Goal: Task Accomplishment & Management: Complete application form

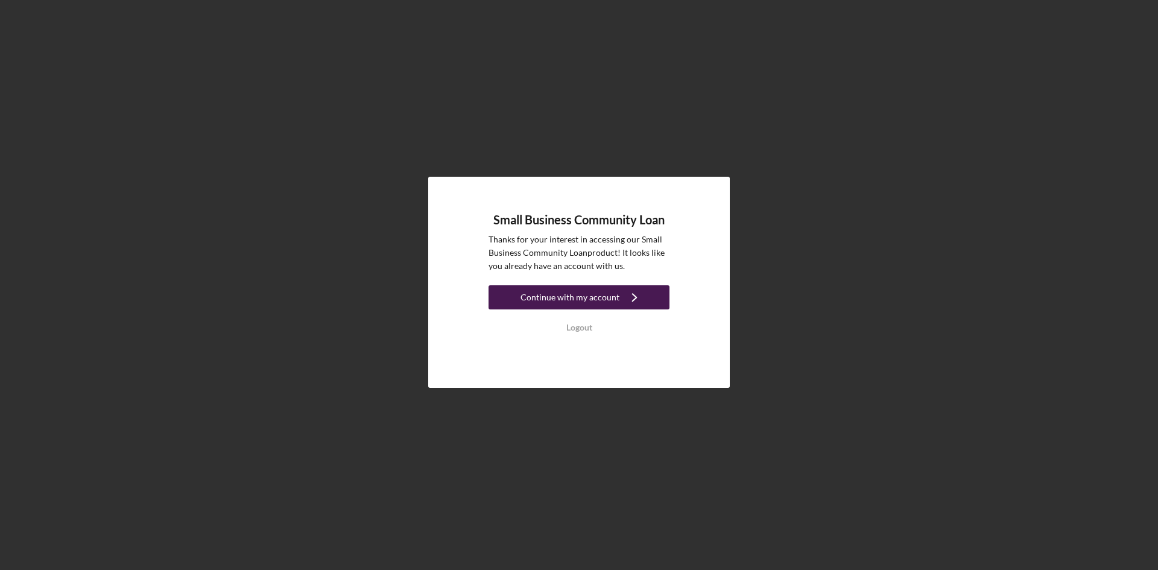
click at [571, 298] on div "Continue with my account" at bounding box center [570, 297] width 99 height 24
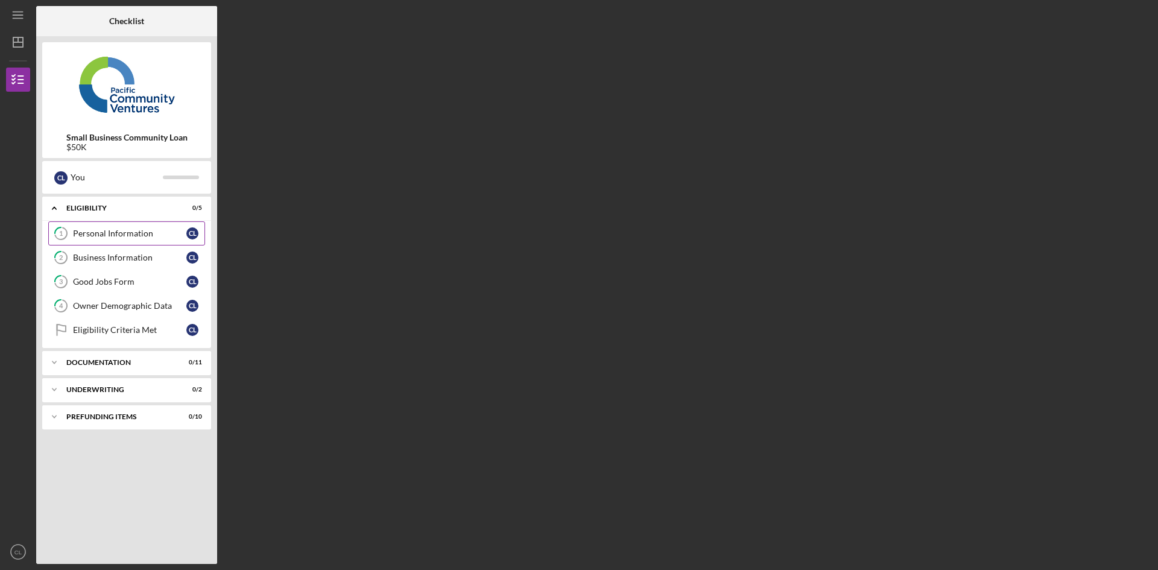
click at [93, 232] on div "Personal Information" at bounding box center [129, 234] width 113 height 10
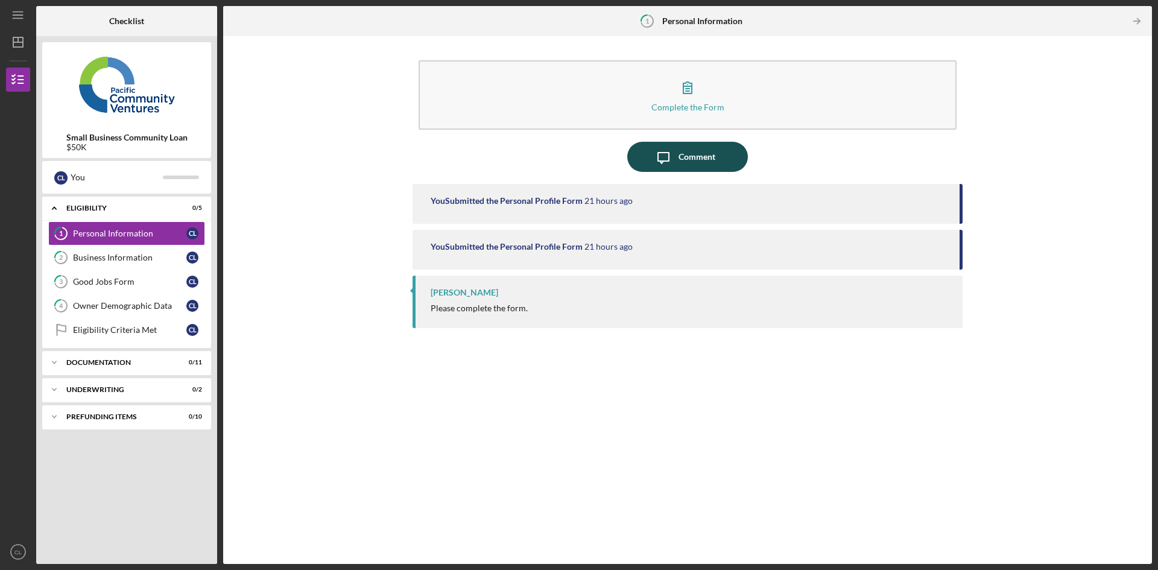
click at [674, 157] on icon "Icon/Message" at bounding box center [663, 157] width 30 height 30
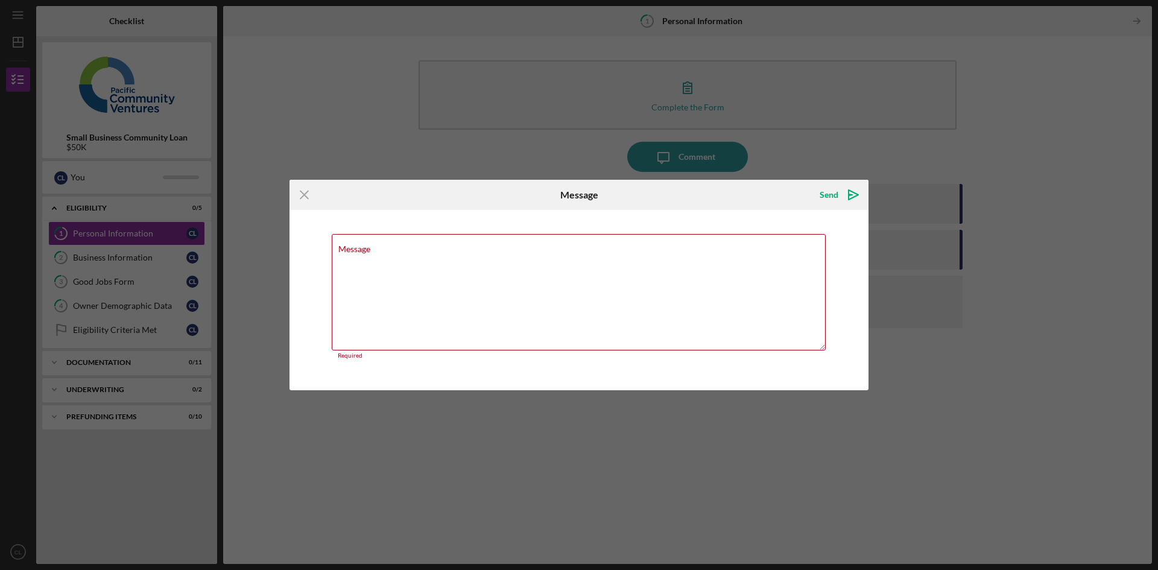
click at [895, 191] on div "Icon/Menu Close Message Send Icon/icon-invite-send Message Required Cancel Send…" at bounding box center [579, 285] width 1158 height 570
click at [312, 195] on icon "Icon/Menu Close" at bounding box center [305, 195] width 30 height 30
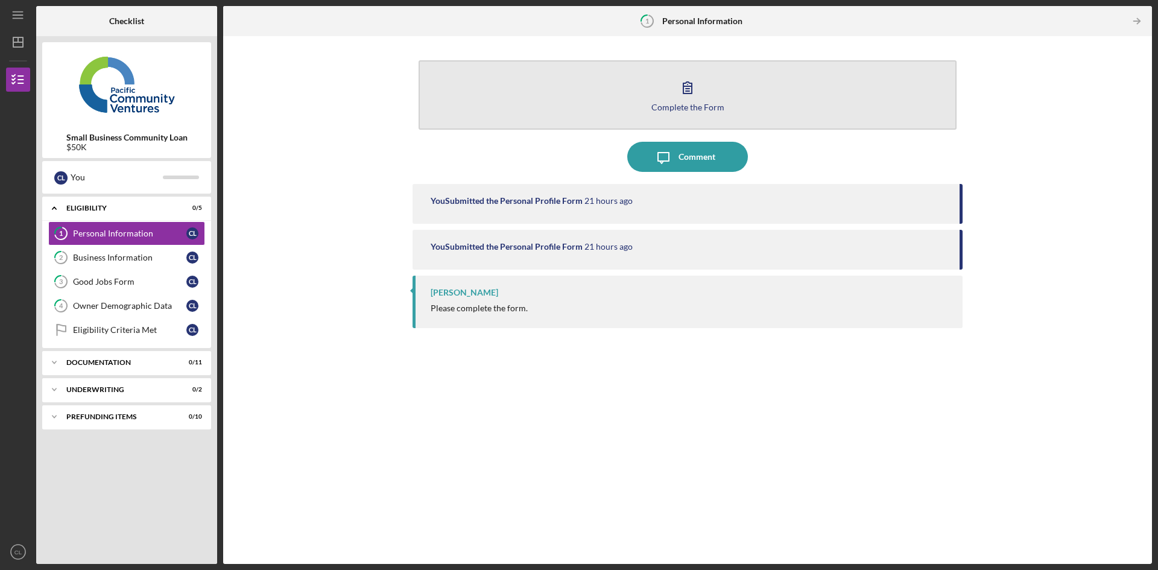
click at [691, 83] on icon "button" at bounding box center [688, 87] width 30 height 30
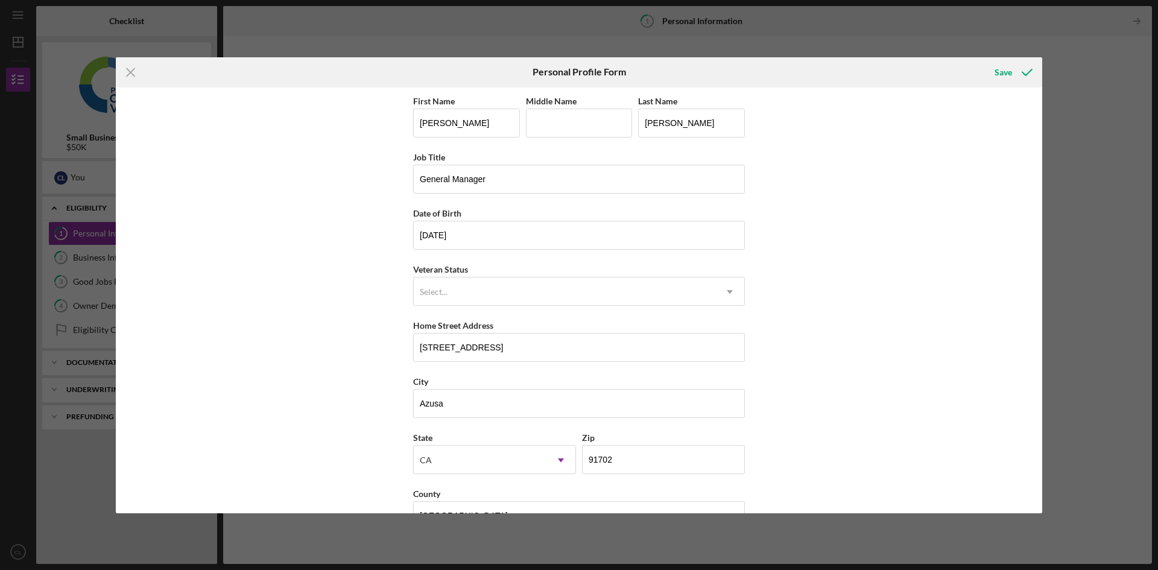
scroll to position [35, 0]
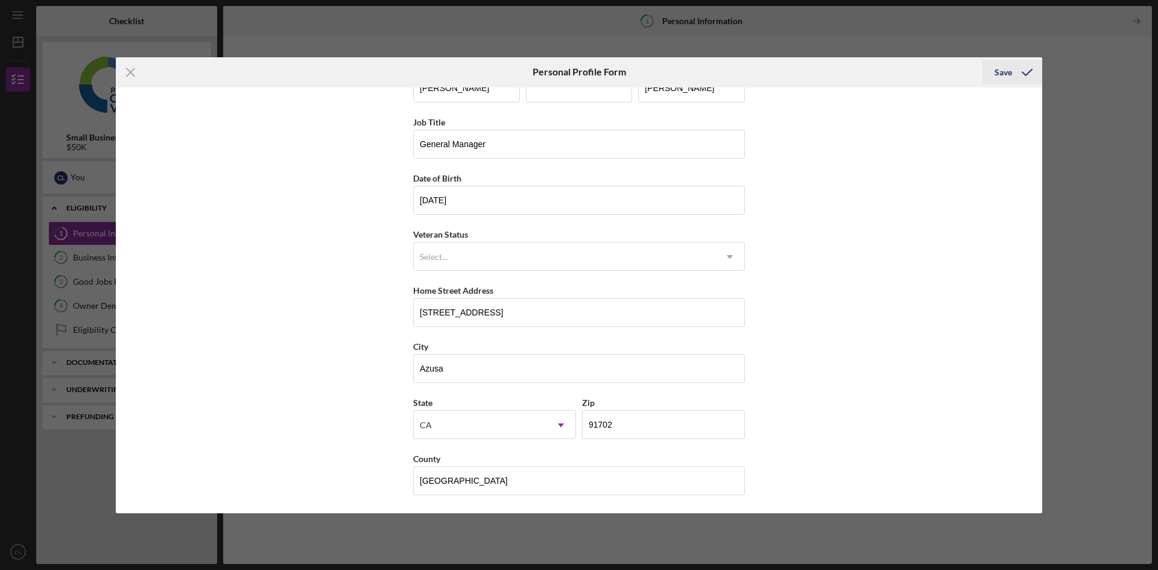
click at [1023, 70] on icon "submit" at bounding box center [1027, 72] width 30 height 30
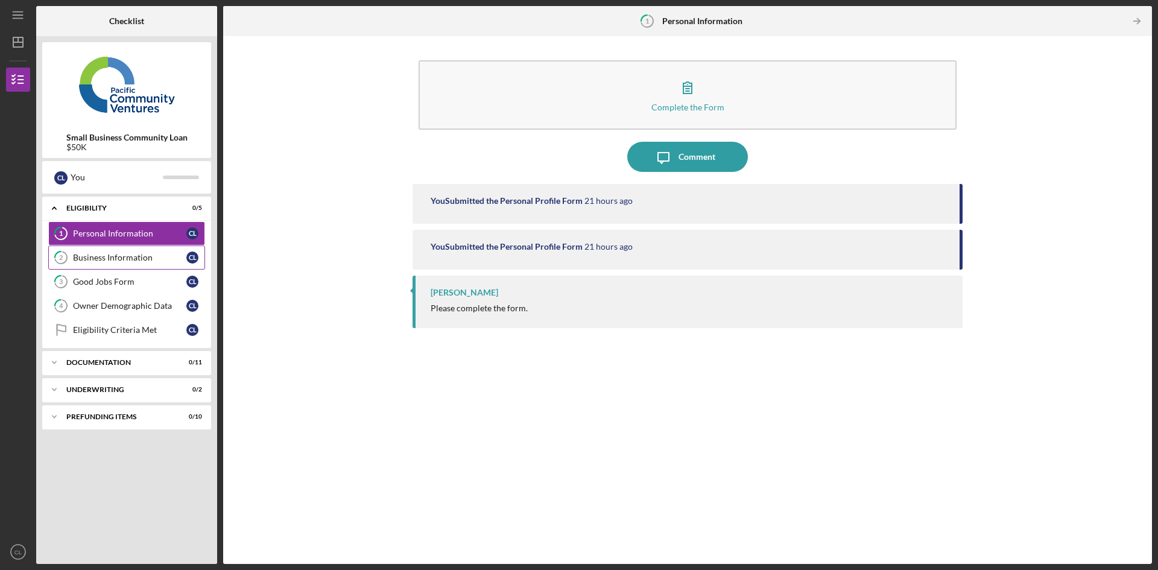
click at [152, 259] on div "Business Information" at bounding box center [129, 258] width 113 height 10
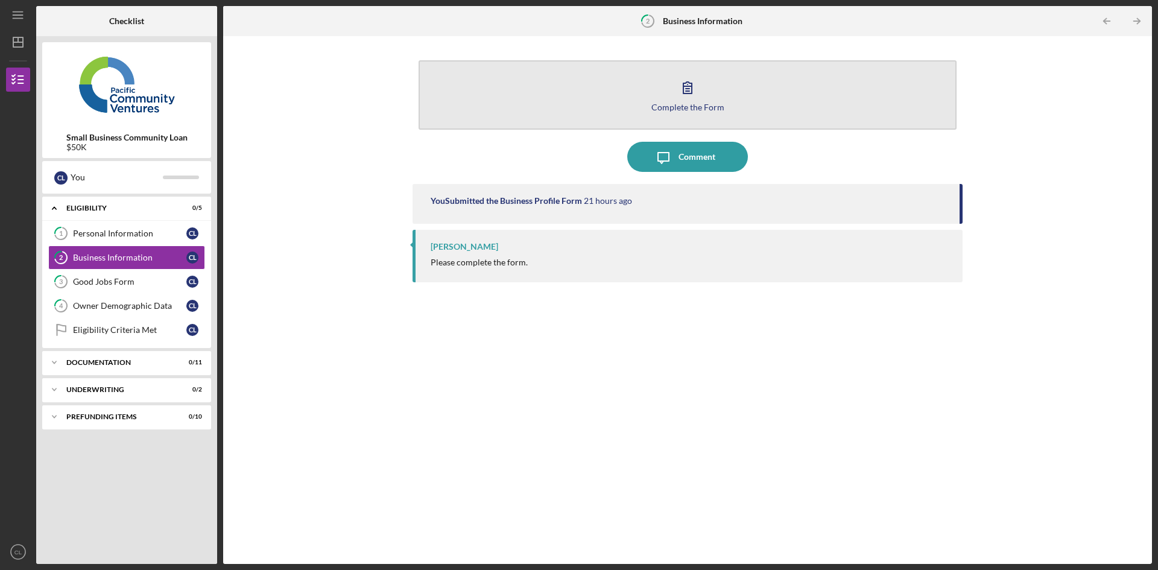
click at [690, 90] on icon "button" at bounding box center [688, 87] width 30 height 30
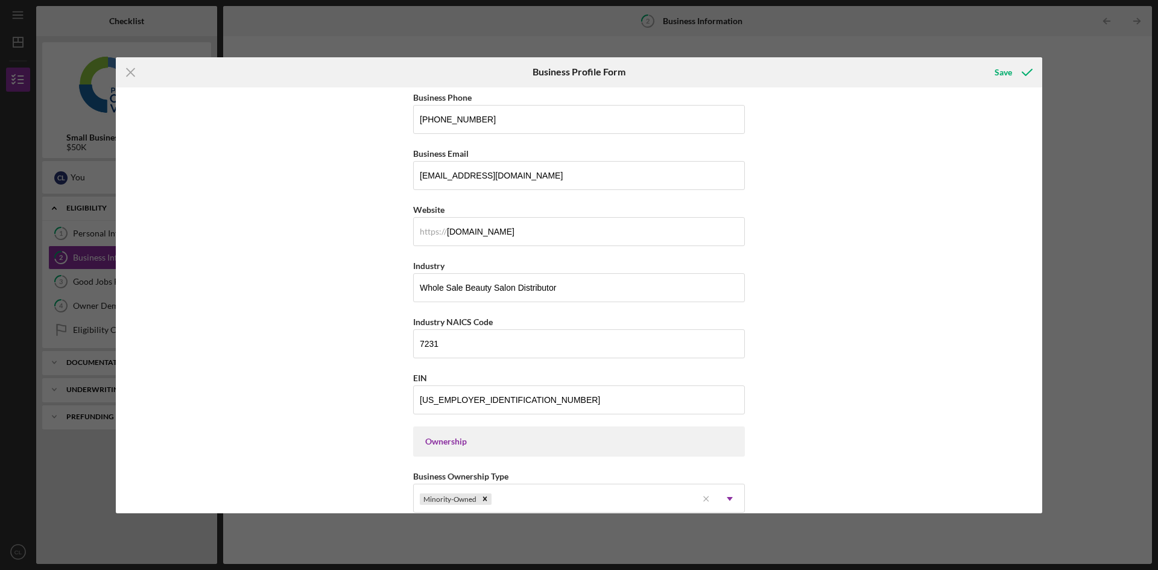
scroll to position [241, 0]
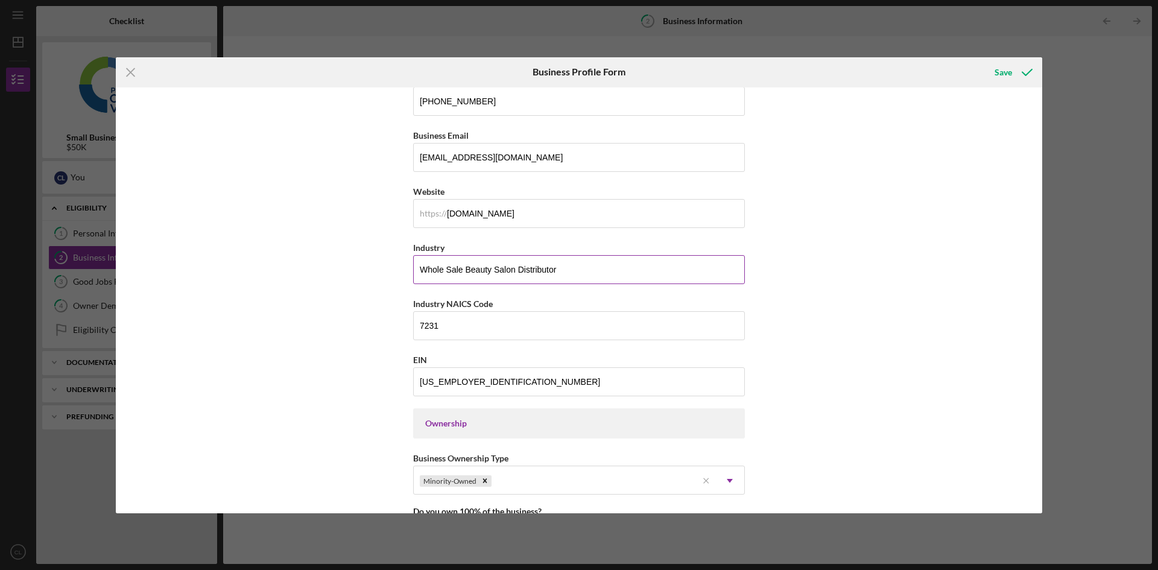
click at [442, 270] on input "Whole Sale Beauty Salon Distributor" at bounding box center [579, 269] width 332 height 29
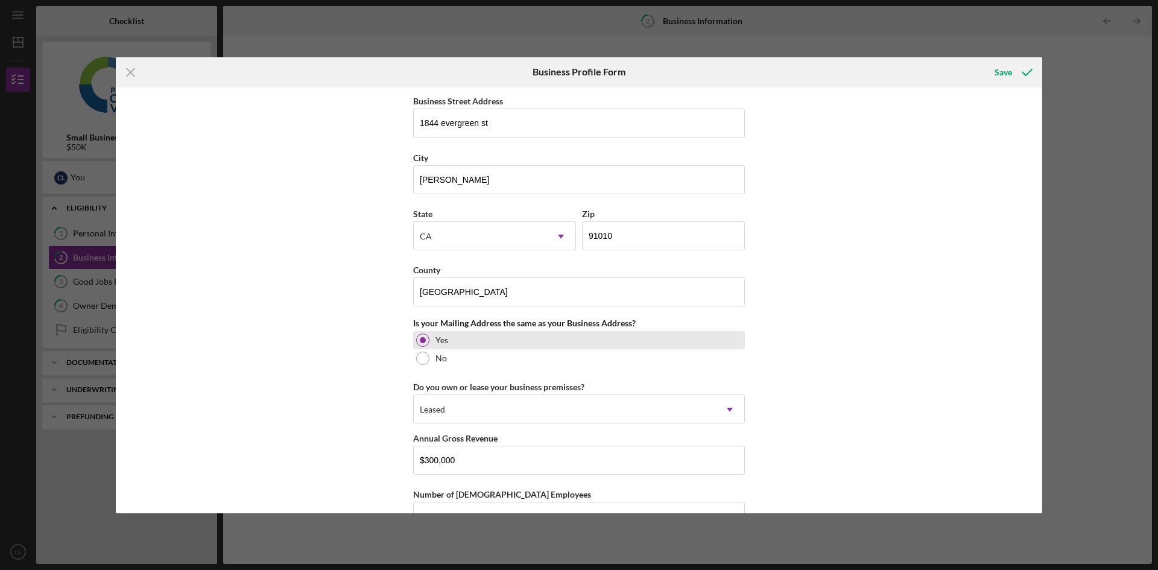
scroll to position [686, 0]
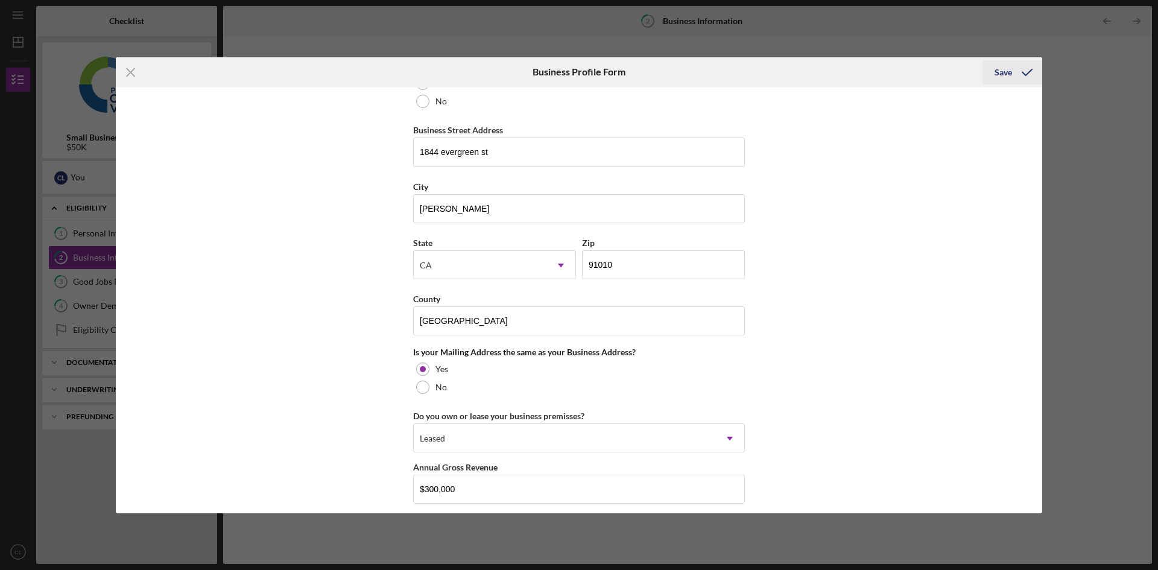
type input "Wholesale Beauty Salon Distributor"
click at [1024, 72] on icon "submit" at bounding box center [1027, 72] width 30 height 30
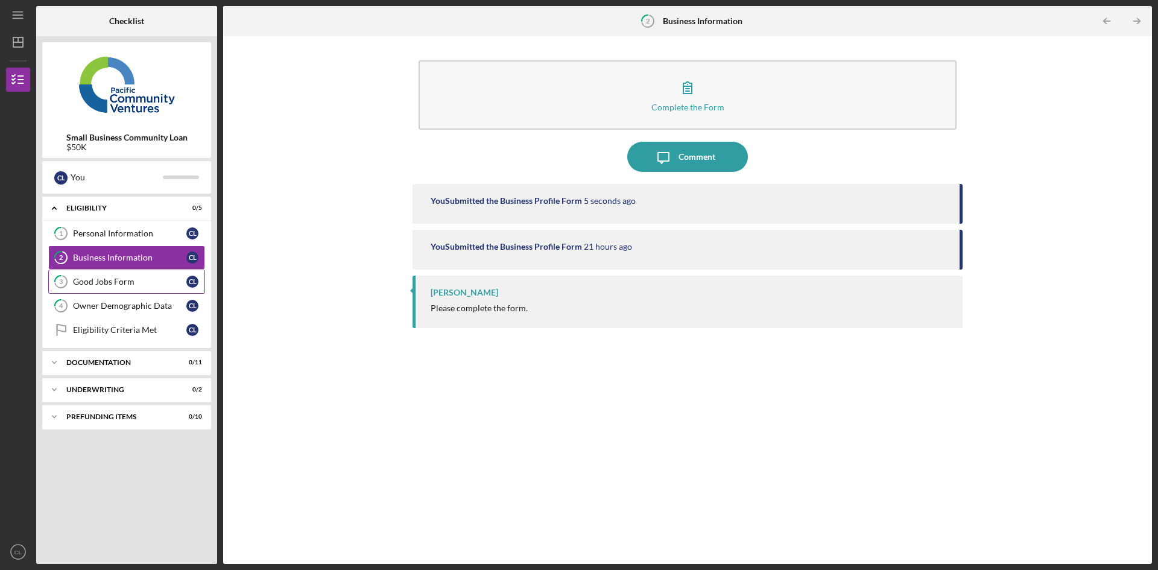
click at [115, 284] on div "Good Jobs Form" at bounding box center [129, 282] width 113 height 10
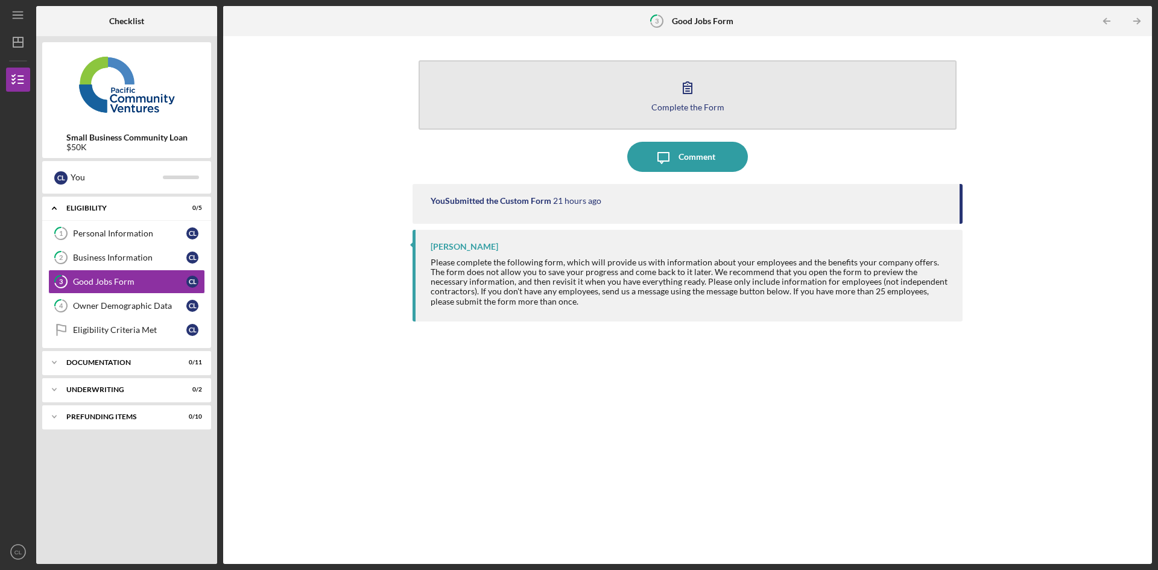
click at [686, 87] on icon "button" at bounding box center [687, 87] width 8 height 11
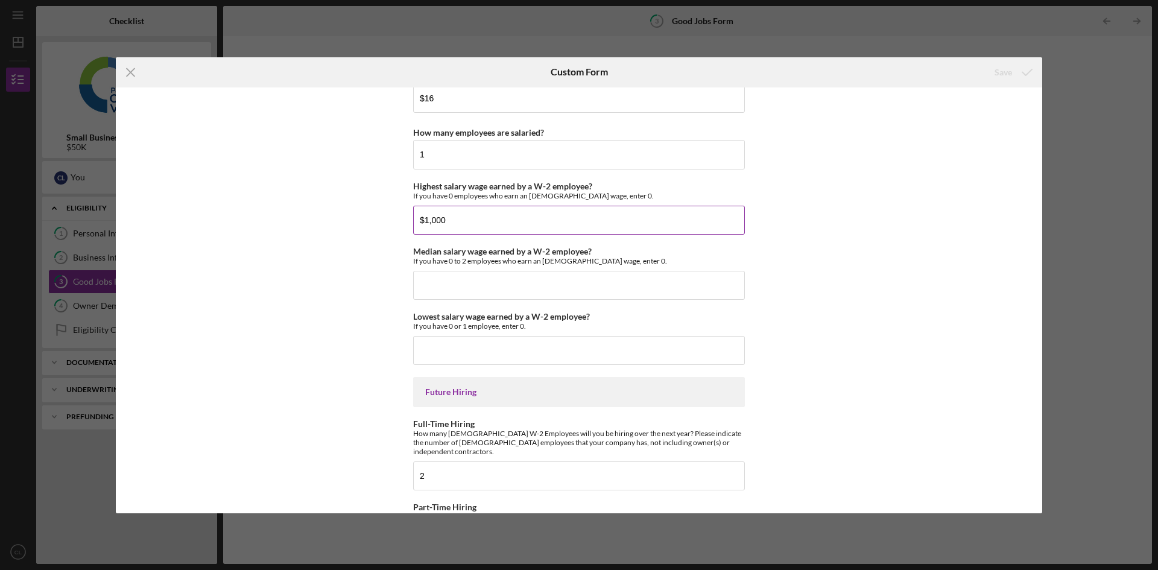
scroll to position [2614, 0]
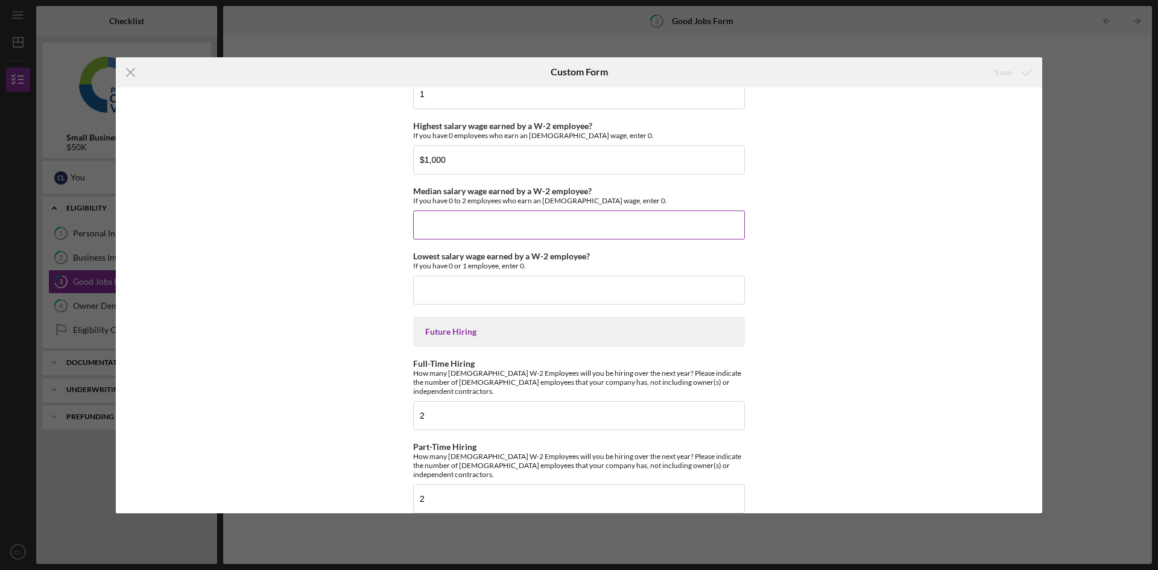
click at [446, 229] on input "Median salary wage earned by a W-2 employee?" at bounding box center [579, 225] width 332 height 29
type input "$0"
click at [446, 287] on input "Lowest salary wage earned by a W-2 employee?" at bounding box center [579, 290] width 332 height 29
type input "$0"
click at [1028, 75] on icon "submit" at bounding box center [1027, 72] width 30 height 30
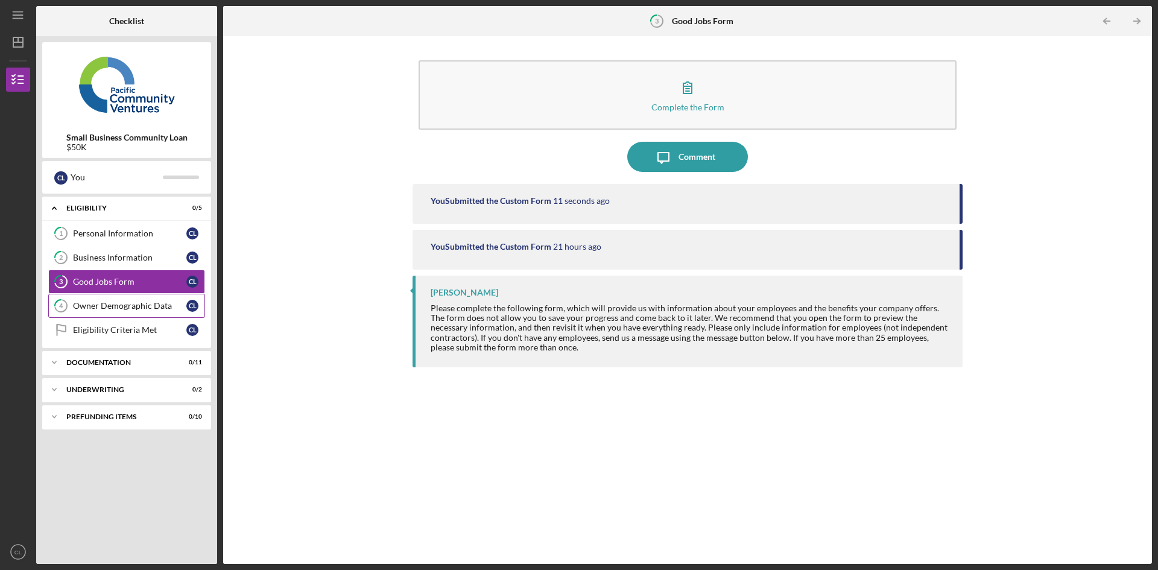
click at [151, 306] on div "Owner Demographic Data" at bounding box center [129, 306] width 113 height 10
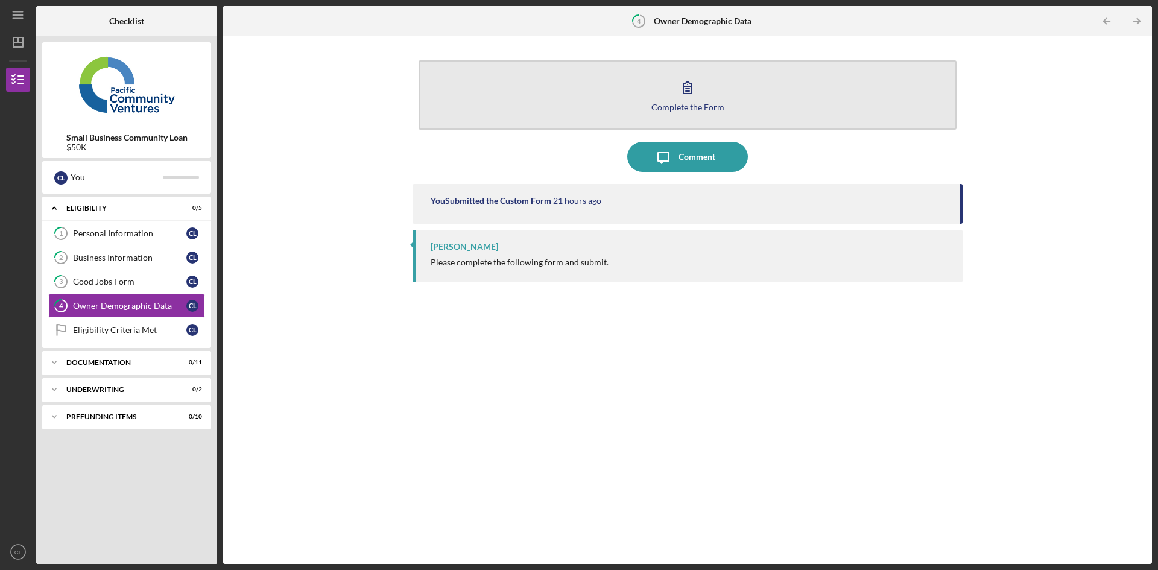
click at [697, 90] on icon "button" at bounding box center [688, 87] width 30 height 30
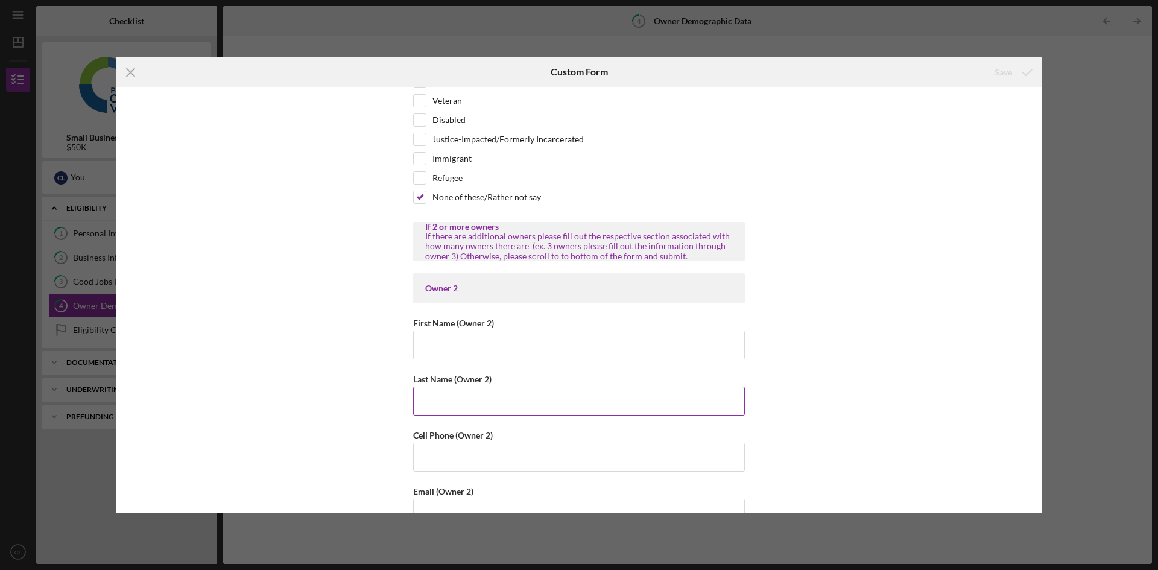
scroll to position [1117, 0]
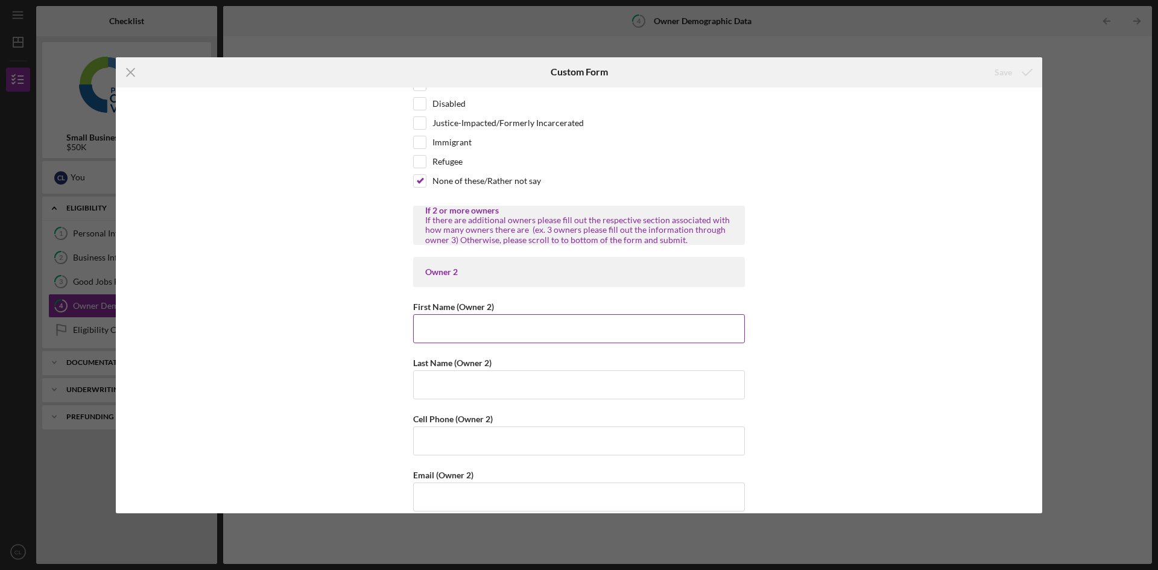
click at [447, 333] on input "First Name (Owner 2)" at bounding box center [579, 328] width 332 height 29
type input "0"
click at [428, 325] on input "0" at bounding box center [579, 328] width 332 height 29
type input "N"
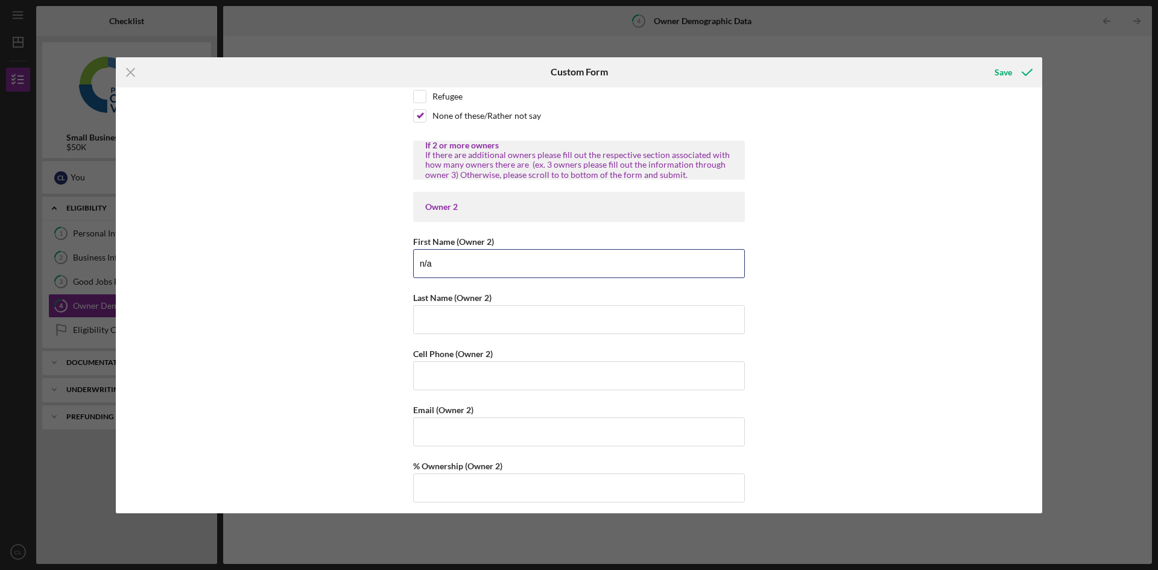
scroll to position [1177, 0]
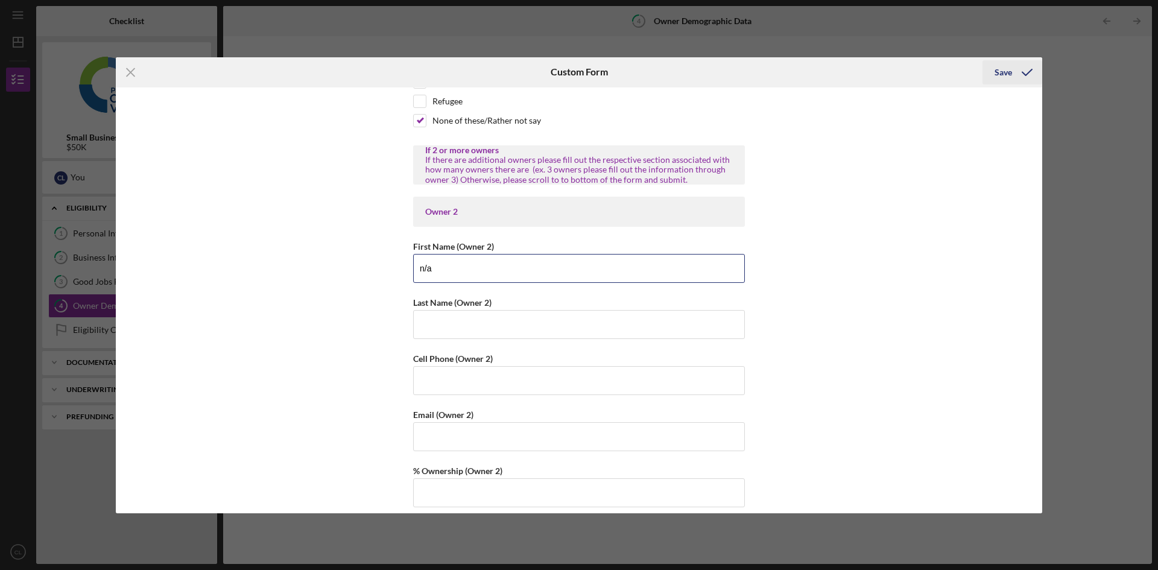
type input "n/a"
click at [1019, 71] on icon "submit" at bounding box center [1027, 72] width 30 height 30
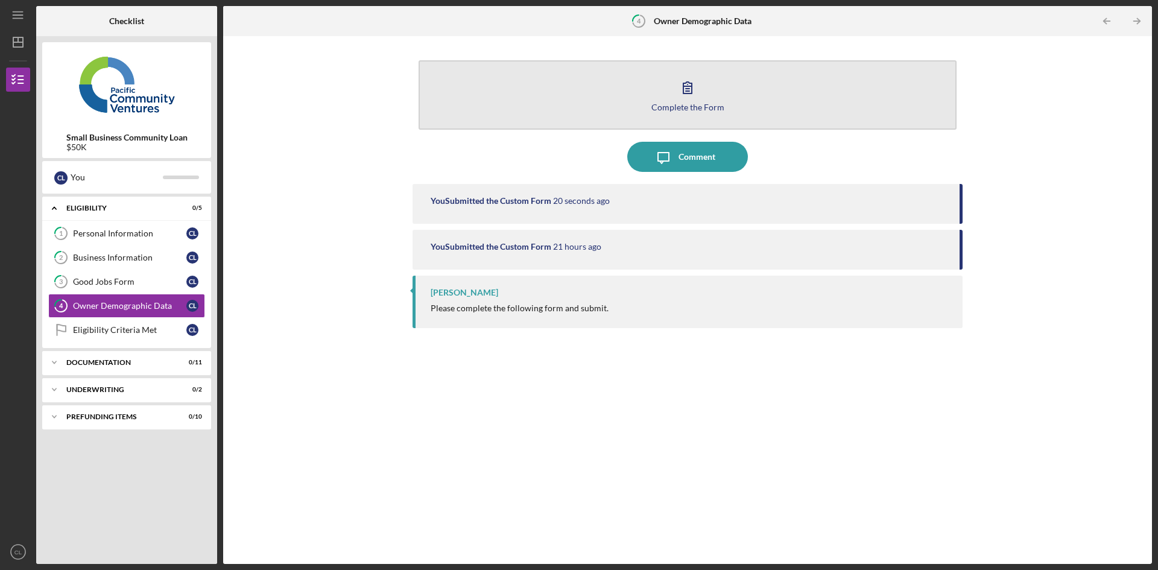
click at [679, 101] on icon "button" at bounding box center [688, 87] width 30 height 30
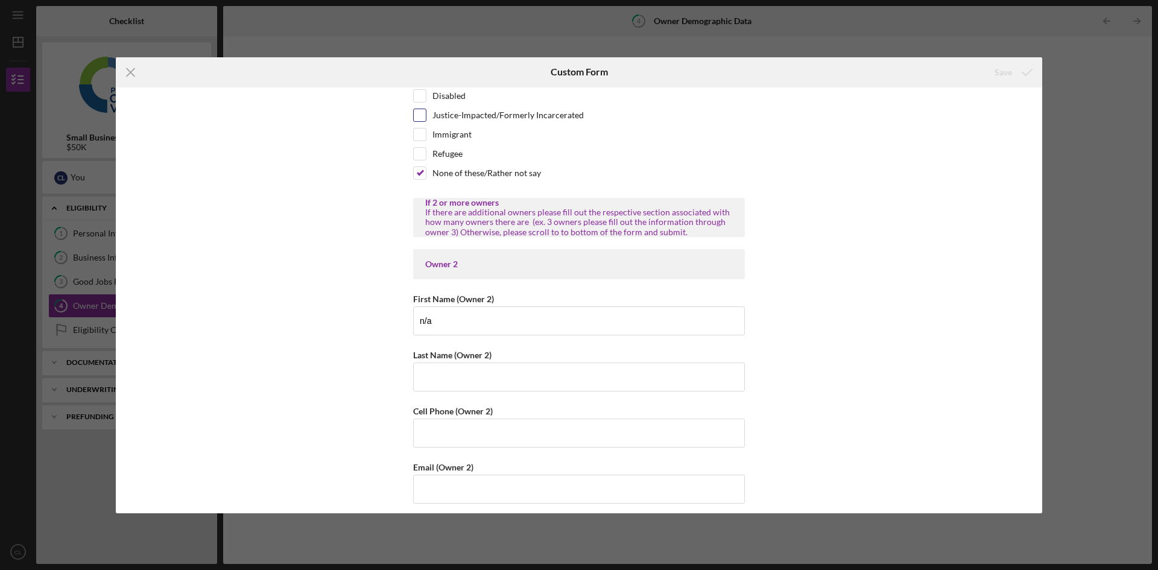
scroll to position [1117, 0]
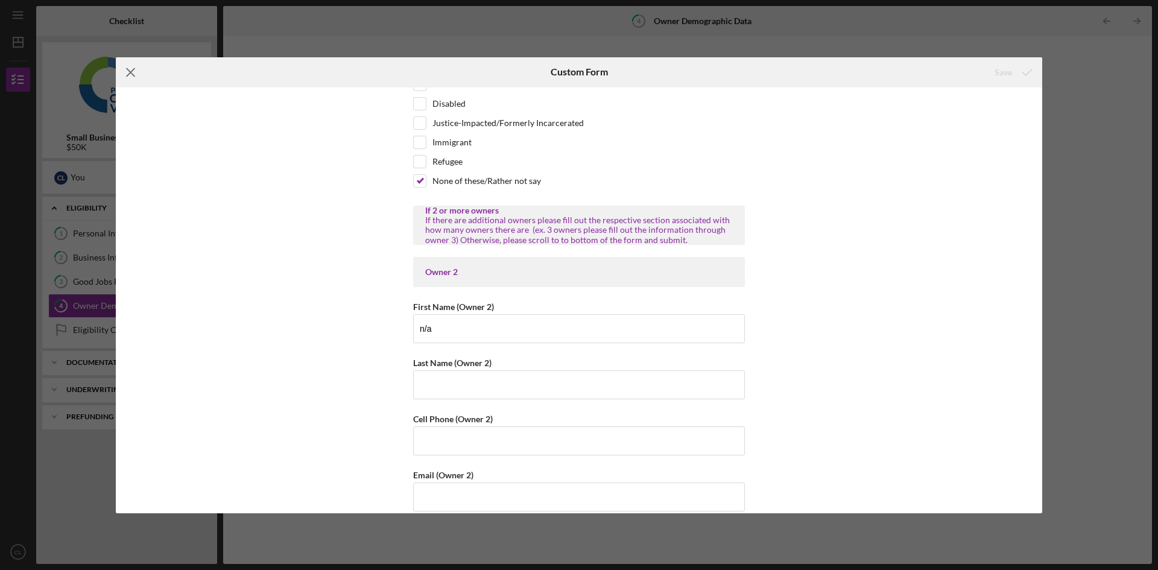
click at [126, 71] on icon "Icon/Menu Close" at bounding box center [131, 72] width 30 height 30
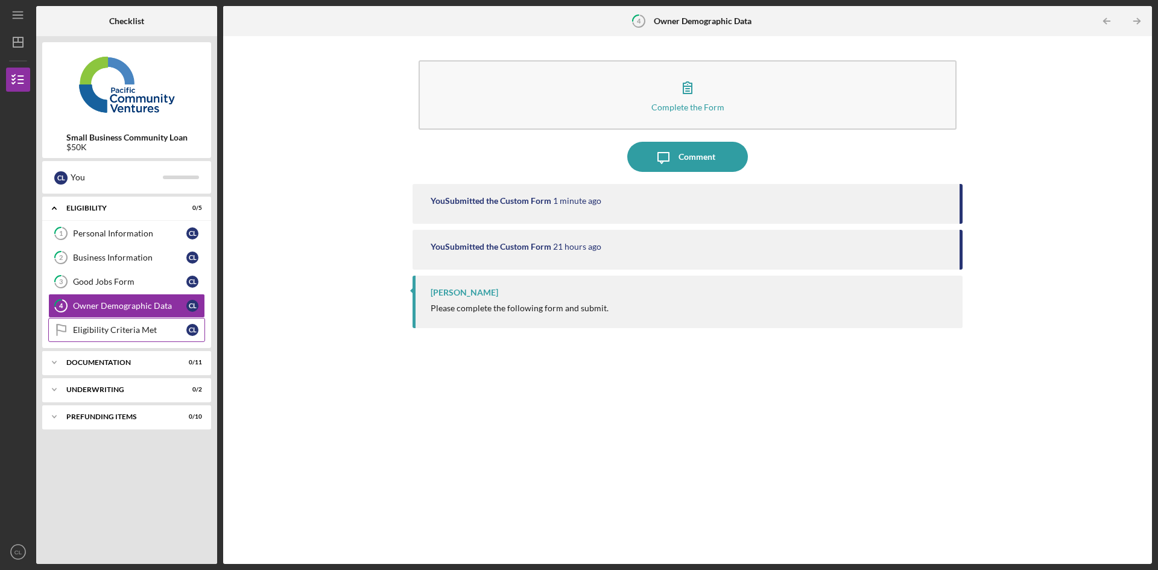
click at [118, 332] on div "Eligibility Criteria Met" at bounding box center [129, 330] width 113 height 10
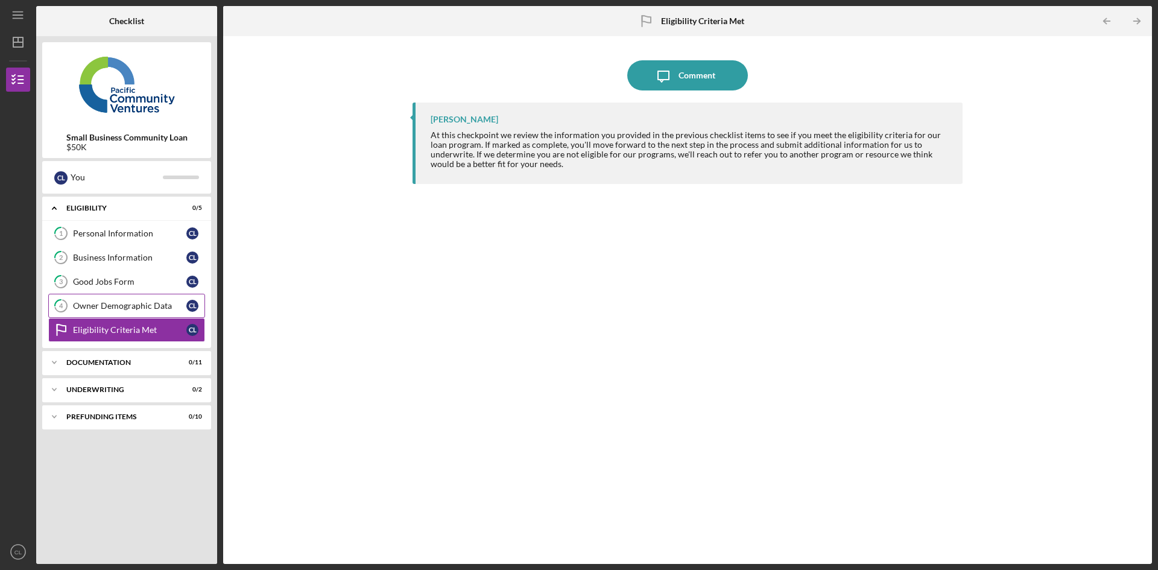
click at [143, 308] on div "Owner Demographic Data" at bounding box center [129, 306] width 113 height 10
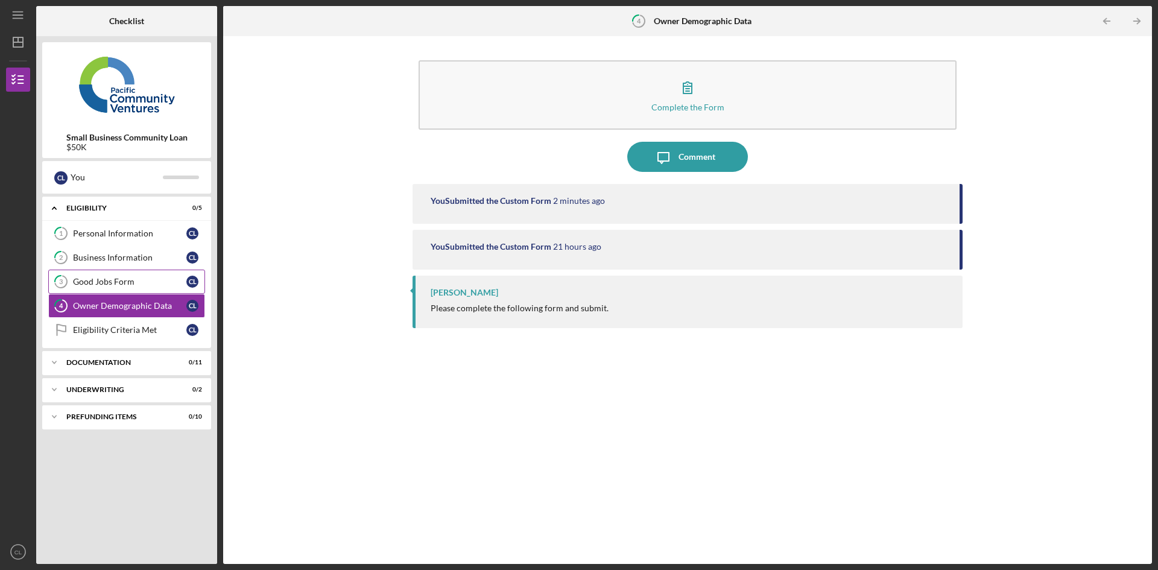
click at [142, 285] on div "Good Jobs Form" at bounding box center [129, 282] width 113 height 10
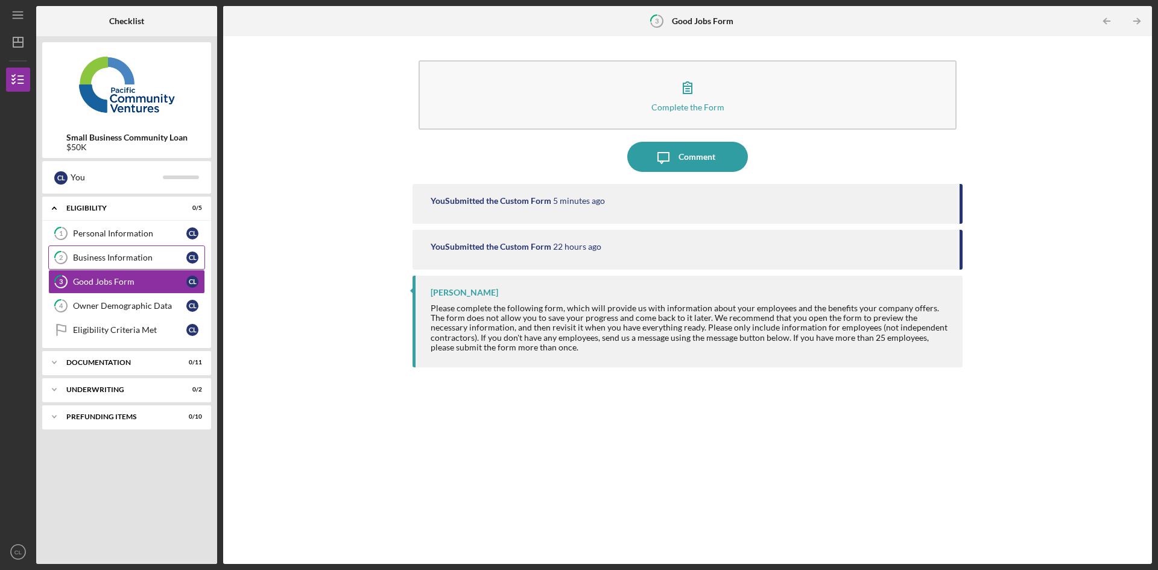
click at [147, 261] on div "Business Information" at bounding box center [129, 258] width 113 height 10
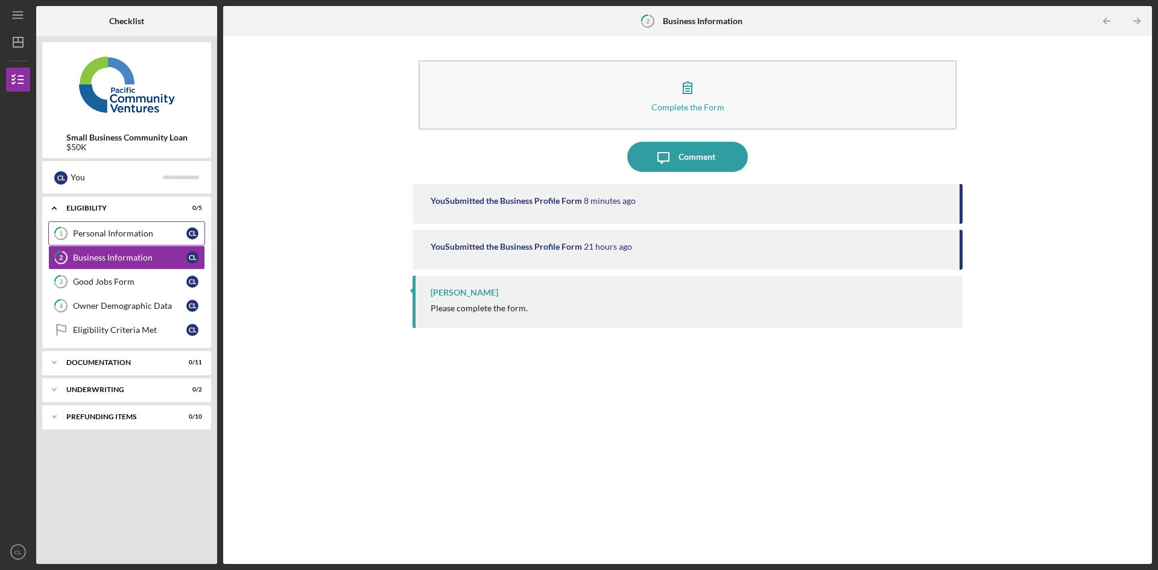
click at [149, 241] on link "1 Personal Information C L" at bounding box center [126, 233] width 157 height 24
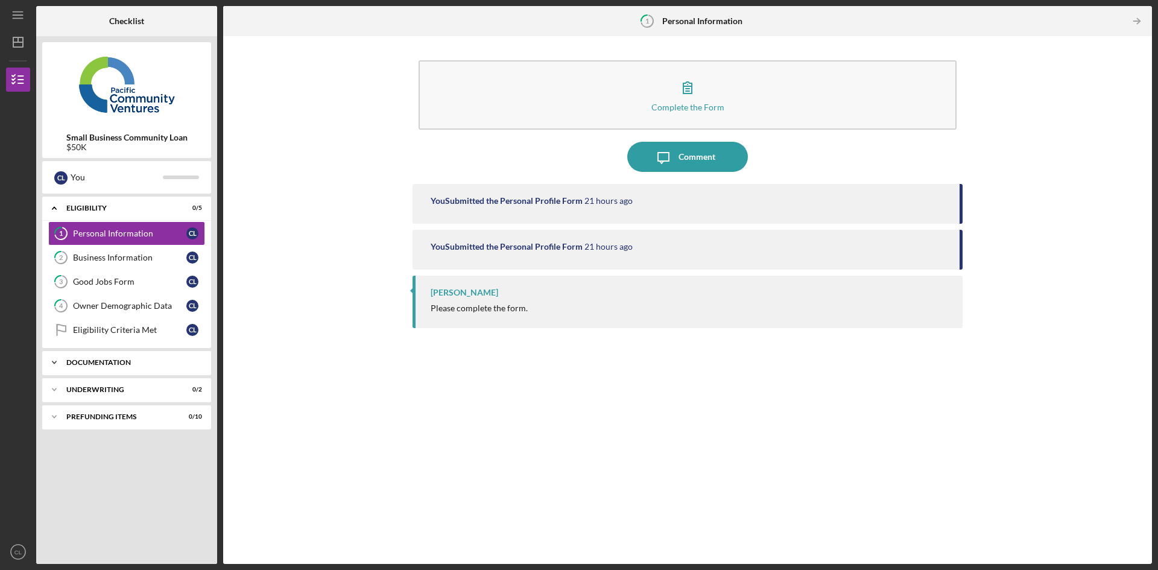
click at [130, 364] on div "Documentation" at bounding box center [131, 362] width 130 height 7
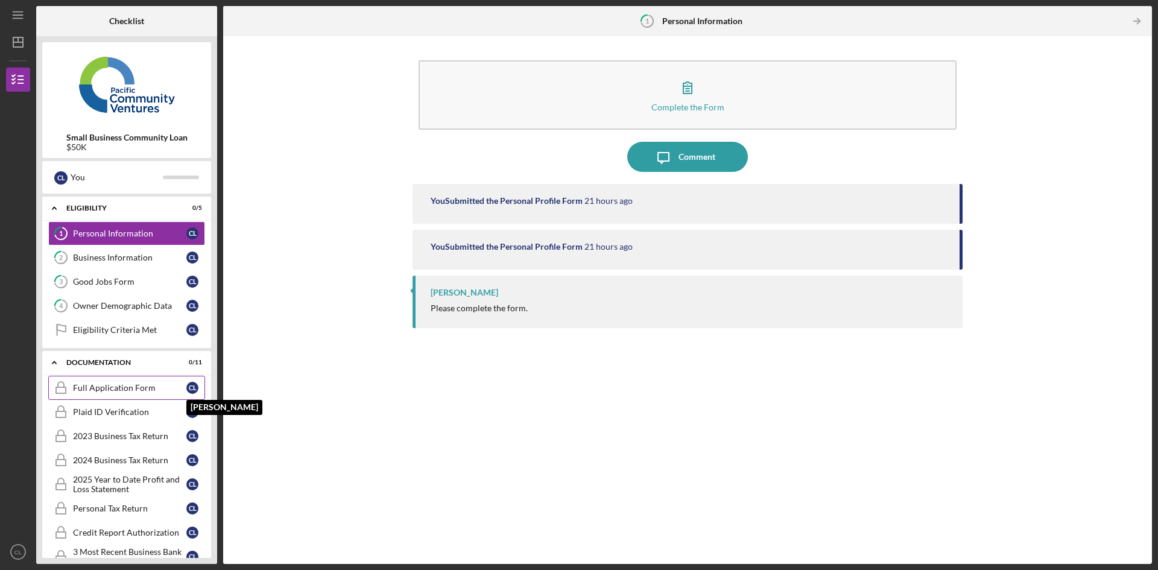
click at [191, 391] on div "C L" at bounding box center [192, 388] width 12 height 12
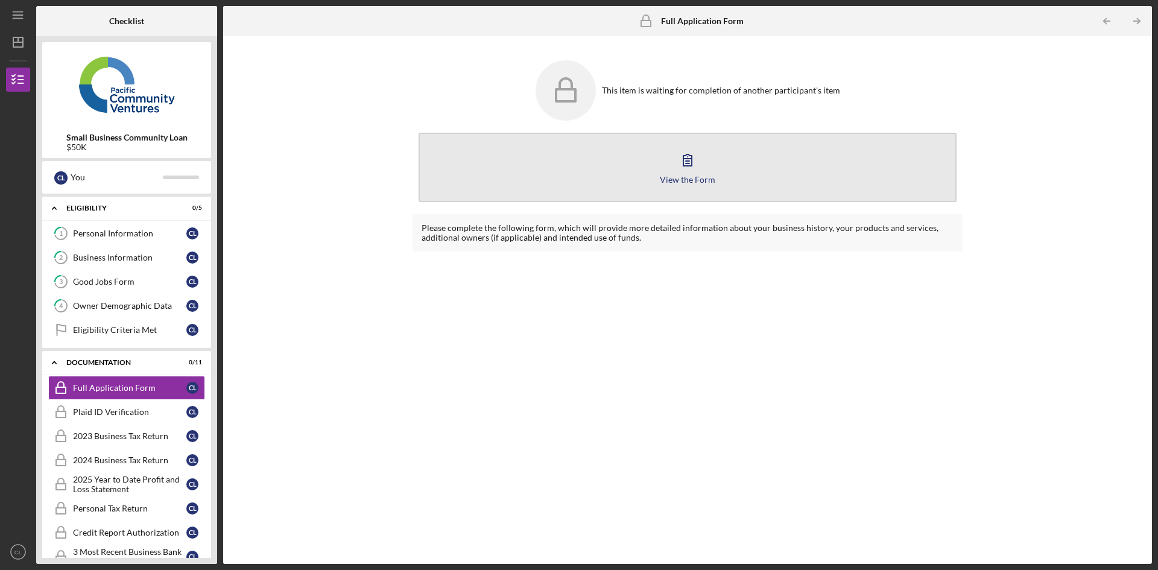
click at [686, 157] on icon "button" at bounding box center [688, 160] width 30 height 30
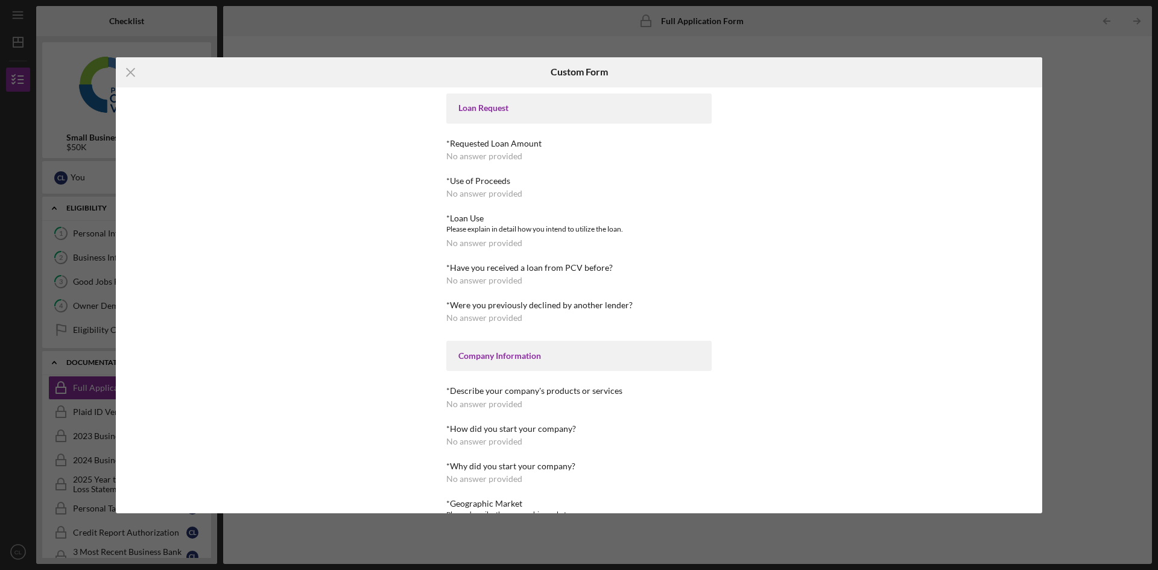
click at [532, 110] on div "Loan Request" at bounding box center [578, 108] width 241 height 10
click at [496, 109] on div "Loan Request" at bounding box center [578, 108] width 241 height 10
click at [507, 152] on div "No answer provided" at bounding box center [484, 156] width 76 height 10
click at [499, 192] on div "No answer provided" at bounding box center [484, 194] width 76 height 10
click at [500, 216] on div "Loan Request *Requested Loan Amount No answer provided *Use of Proceeds No answ…" at bounding box center [578, 579] width 265 height 972
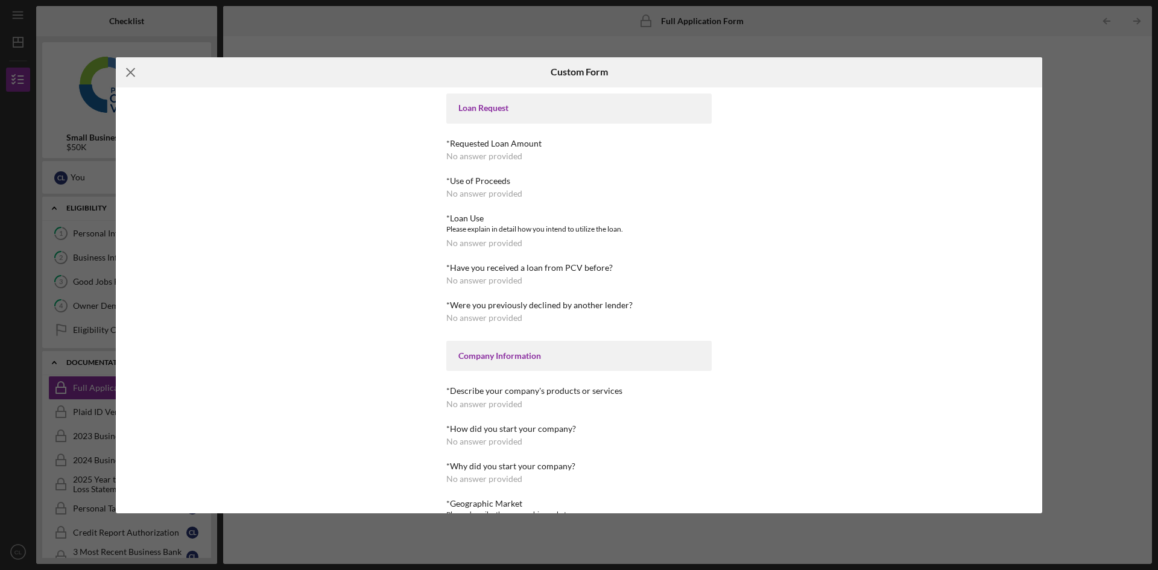
click at [129, 72] on icon "Icon/Menu Close" at bounding box center [131, 72] width 30 height 30
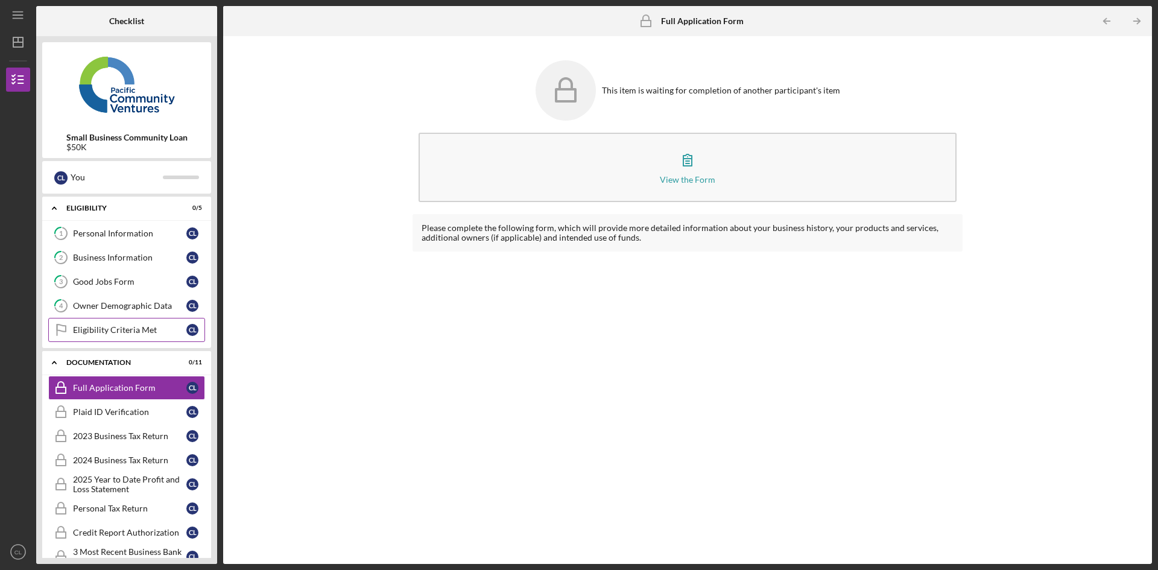
click at [147, 328] on div "Eligibility Criteria Met" at bounding box center [129, 330] width 113 height 10
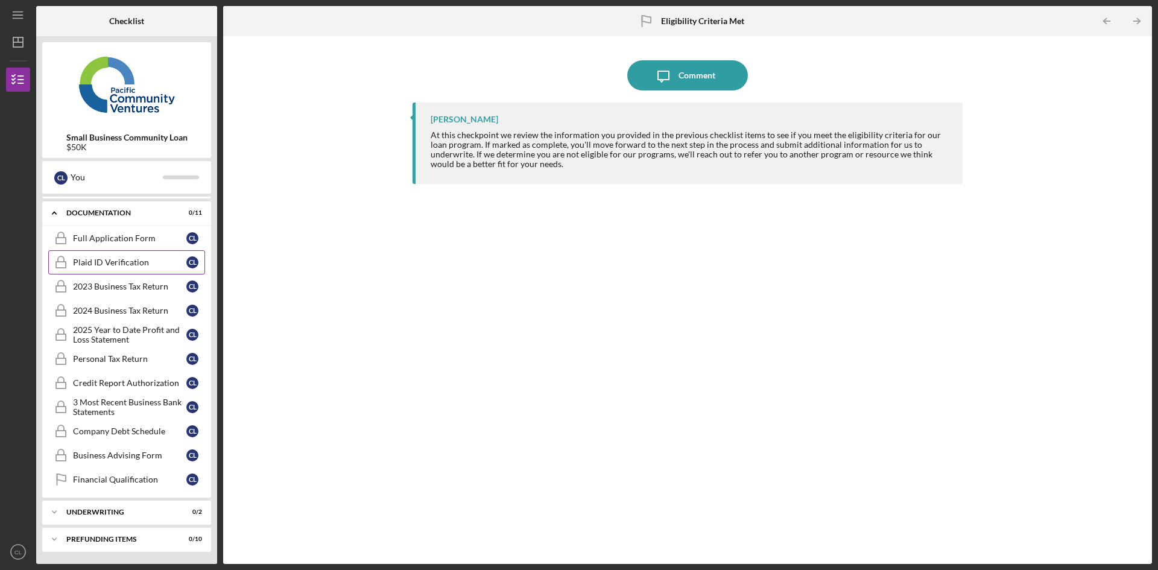
scroll to position [89, 0]
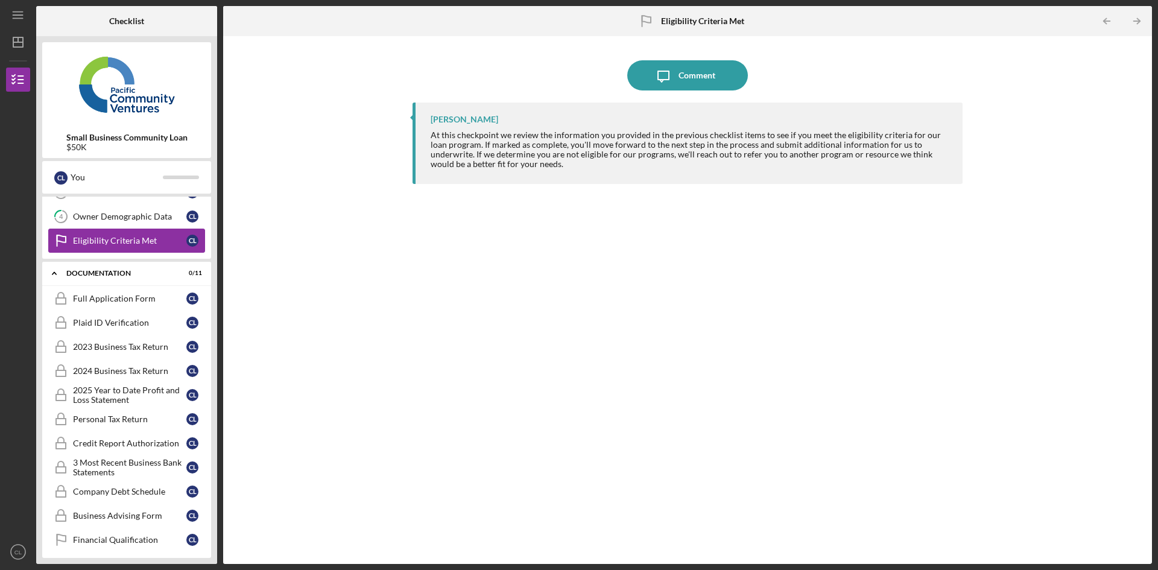
click at [131, 239] on div "Eligibility Criteria Met" at bounding box center [129, 241] width 113 height 10
click at [157, 215] on div "Owner Demographic Data" at bounding box center [129, 217] width 113 height 10
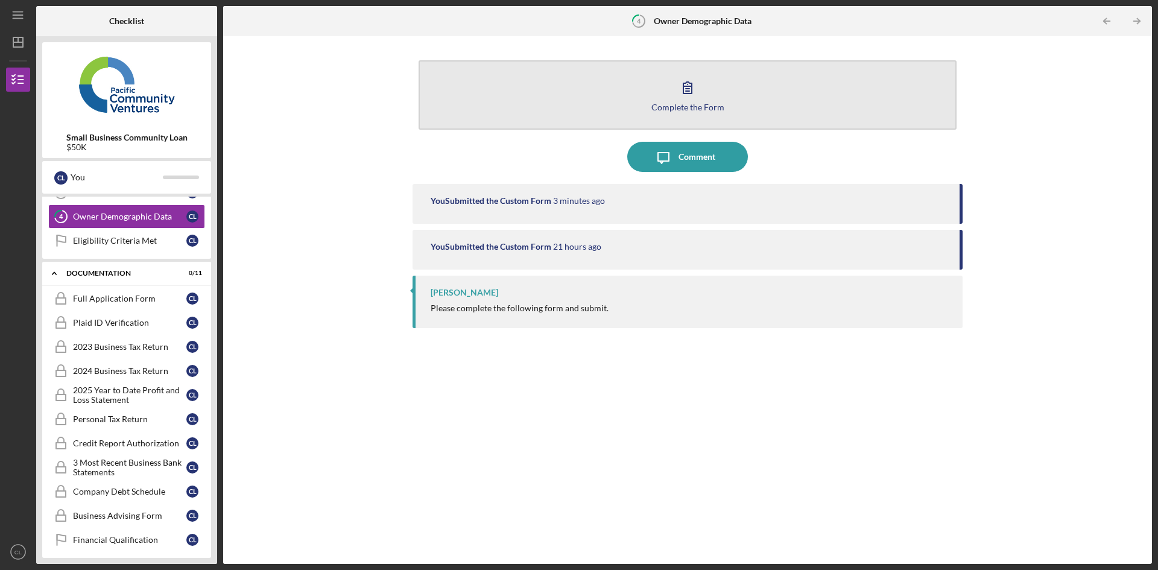
click at [691, 93] on icon "button" at bounding box center [687, 87] width 8 height 11
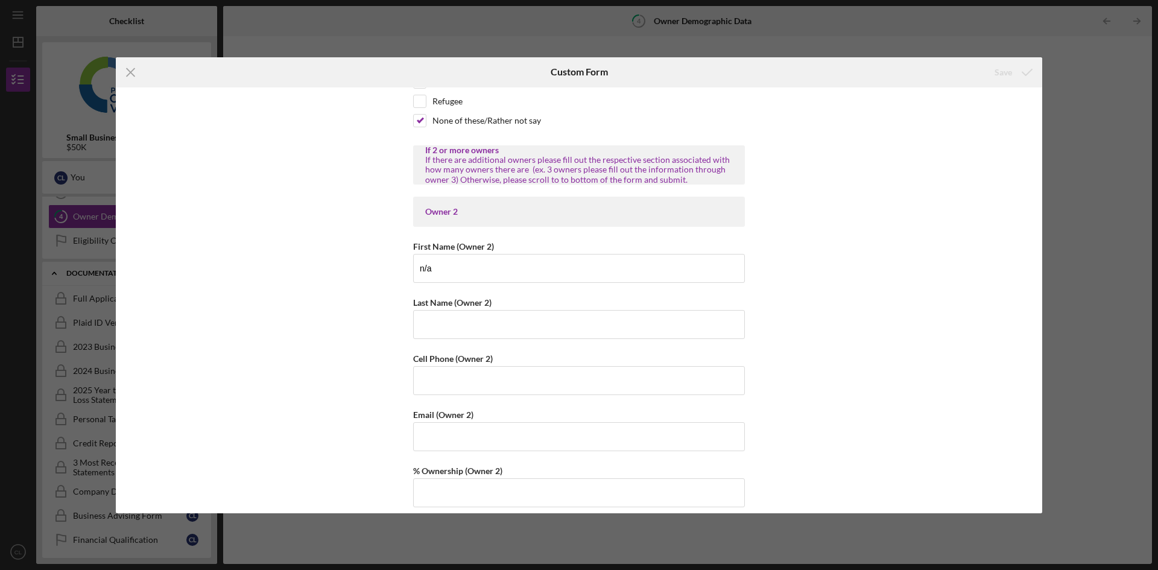
scroll to position [1238, 0]
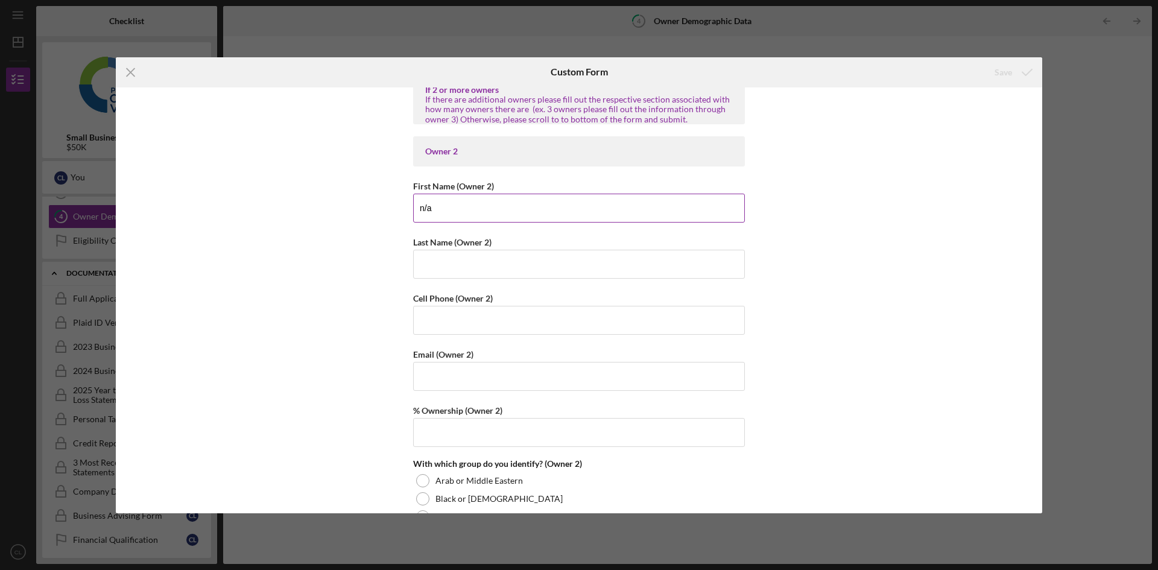
click at [499, 206] on input "n/a" at bounding box center [579, 208] width 332 height 29
type input "n"
click at [1010, 74] on div "Save" at bounding box center [1003, 72] width 17 height 24
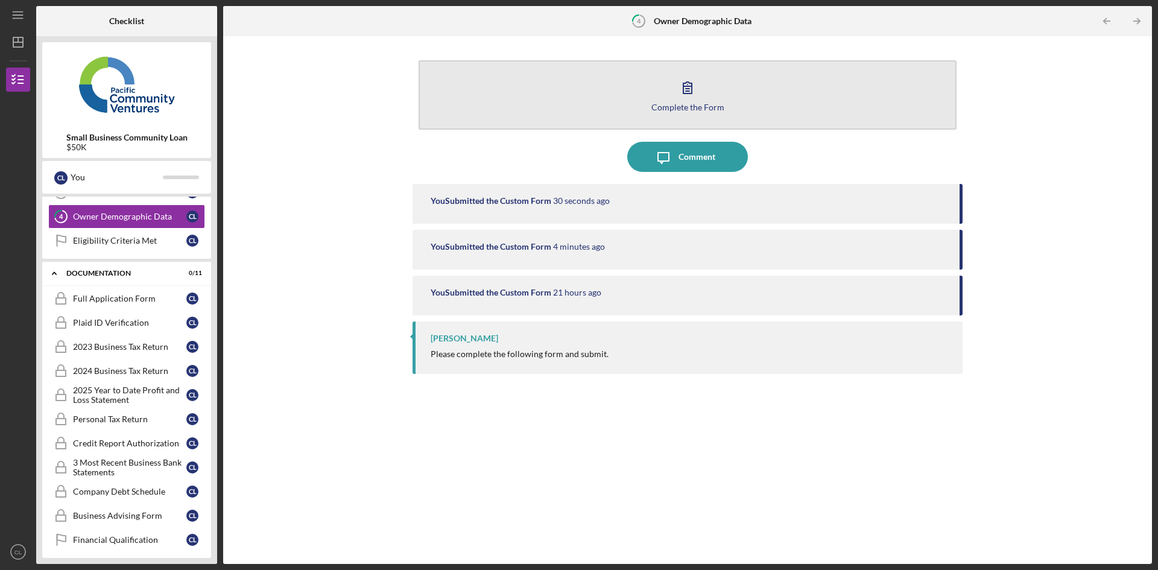
click at [688, 84] on circle "button" at bounding box center [687, 84] width 1 height 1
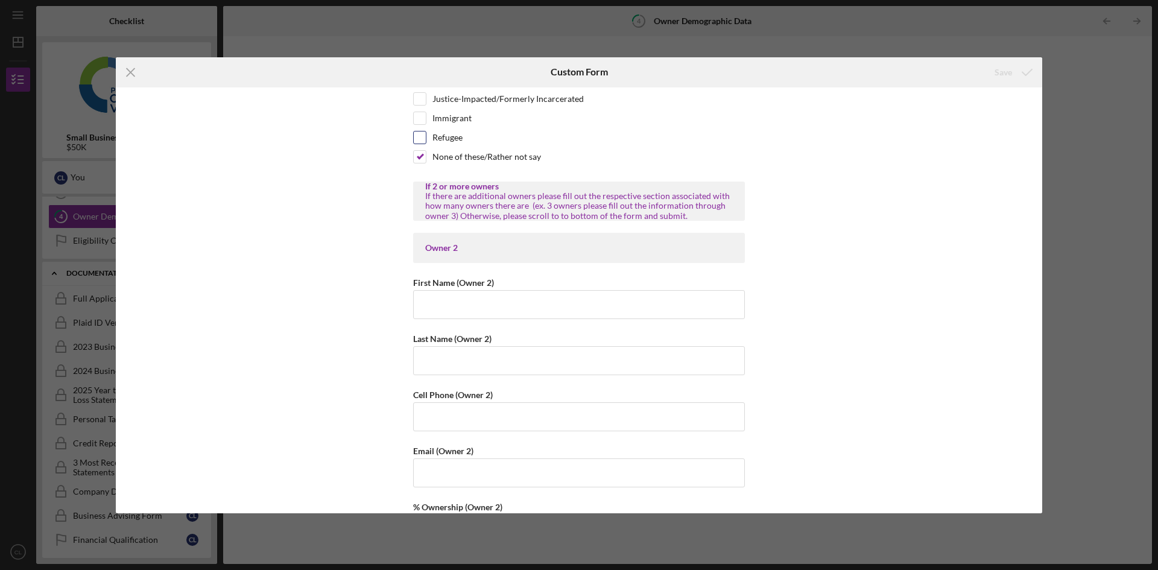
scroll to position [1146, 0]
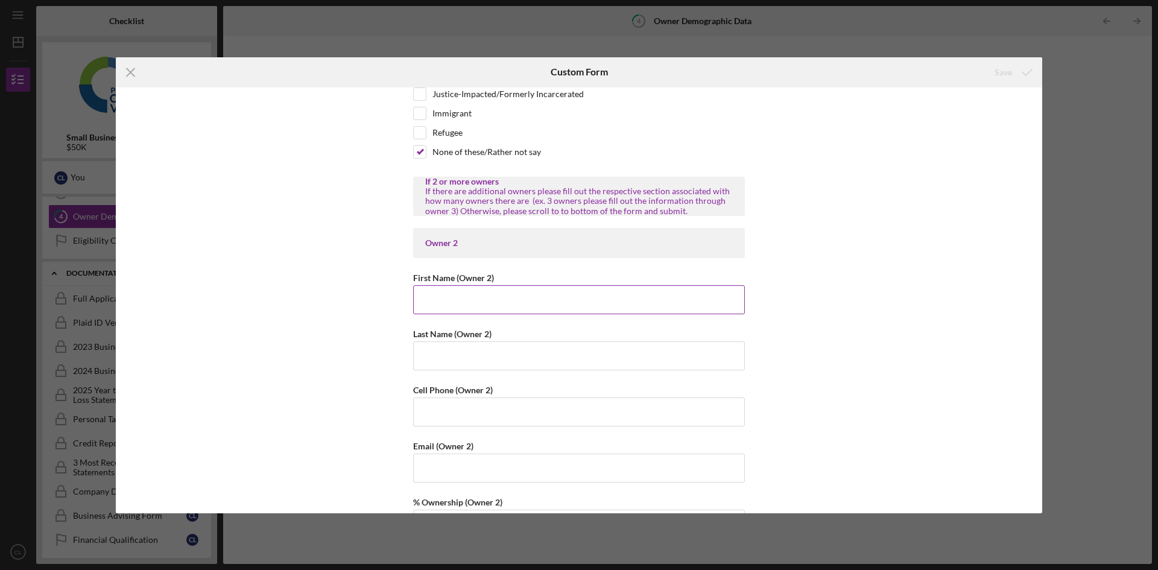
click at [546, 290] on input "First Name (Owner 2)" at bounding box center [579, 299] width 332 height 29
type input "[PERSON_NAME]"
click at [456, 305] on input "[PERSON_NAME]" at bounding box center [579, 299] width 332 height 29
type input "C"
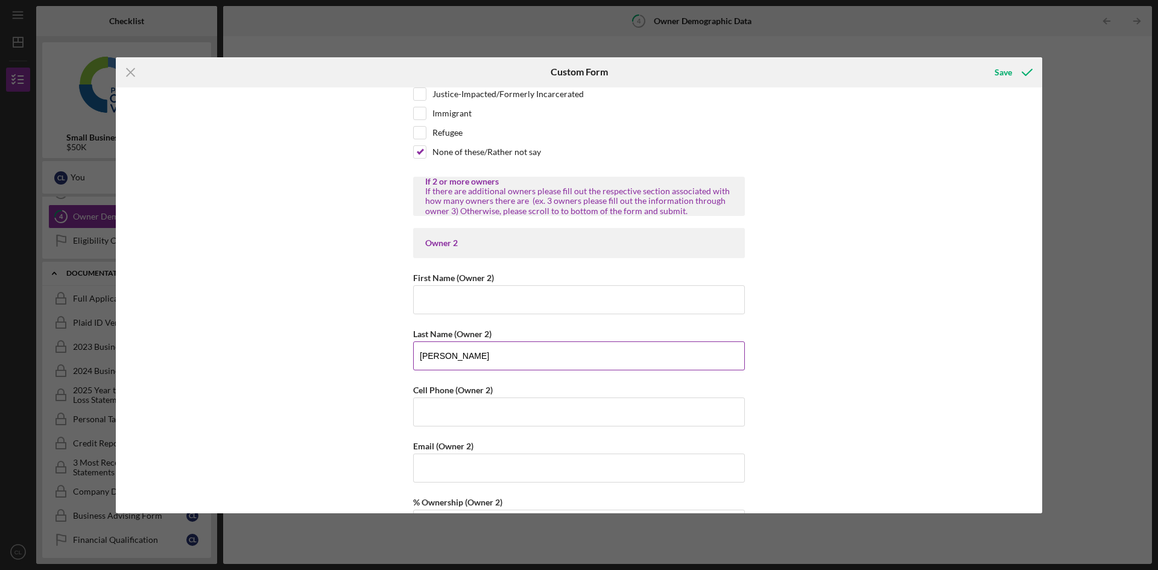
click at [514, 361] on input "[PERSON_NAME]" at bounding box center [579, 355] width 332 height 29
type input "L"
click at [467, 296] on input "First Name (Owner 2)" at bounding box center [579, 299] width 332 height 29
type input "n/a"
click at [1013, 71] on icon "submit" at bounding box center [1027, 72] width 30 height 30
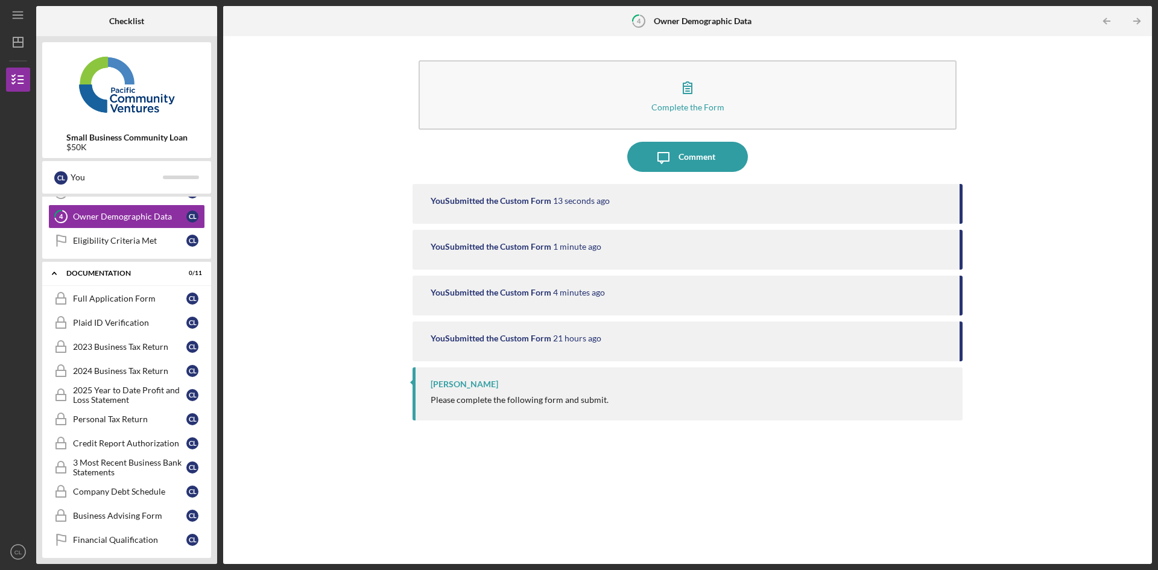
click at [460, 384] on div "[PERSON_NAME]" at bounding box center [465, 384] width 68 height 10
click at [462, 400] on div "Please complete the following form and submit." at bounding box center [520, 400] width 178 height 10
click at [125, 241] on div "Eligibility Criteria Met" at bounding box center [129, 241] width 113 height 10
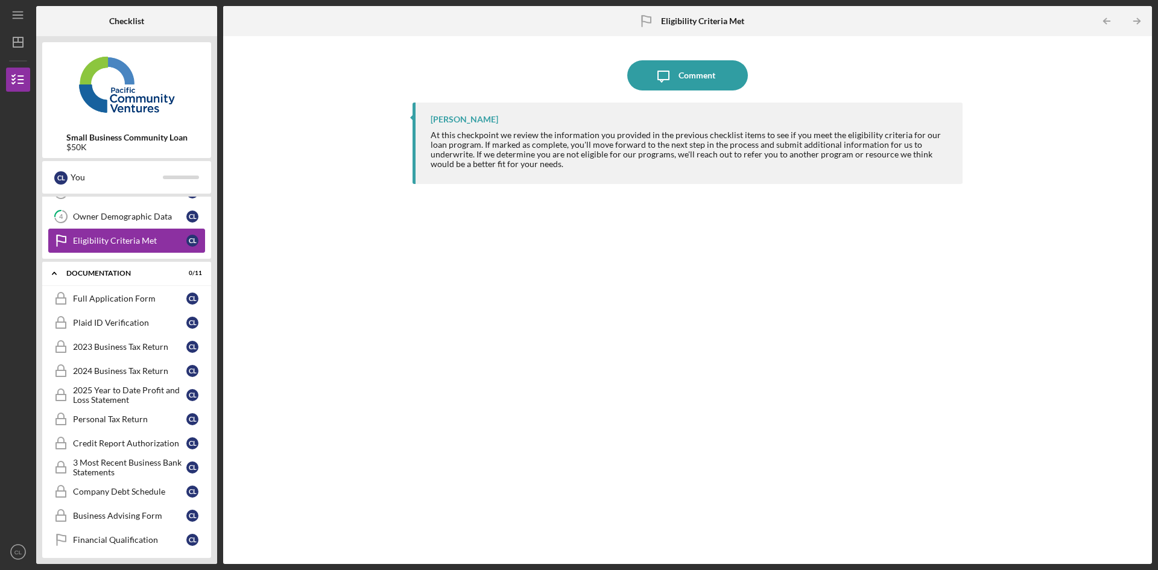
click at [125, 241] on div "Eligibility Criteria Met" at bounding box center [129, 241] width 113 height 10
